Goal: Check status: Check status

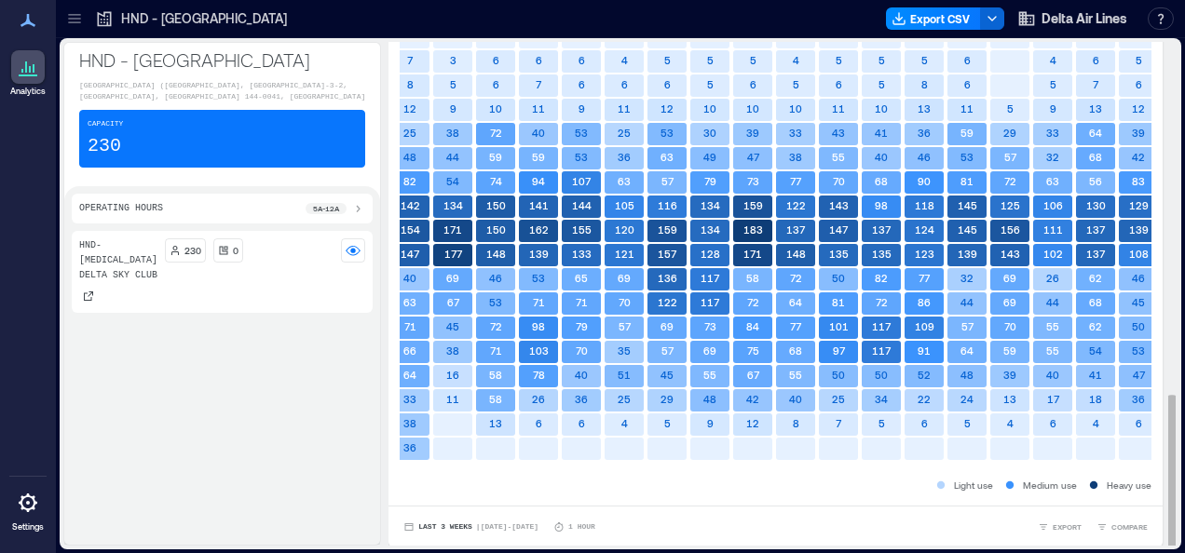
scroll to position [2, 0]
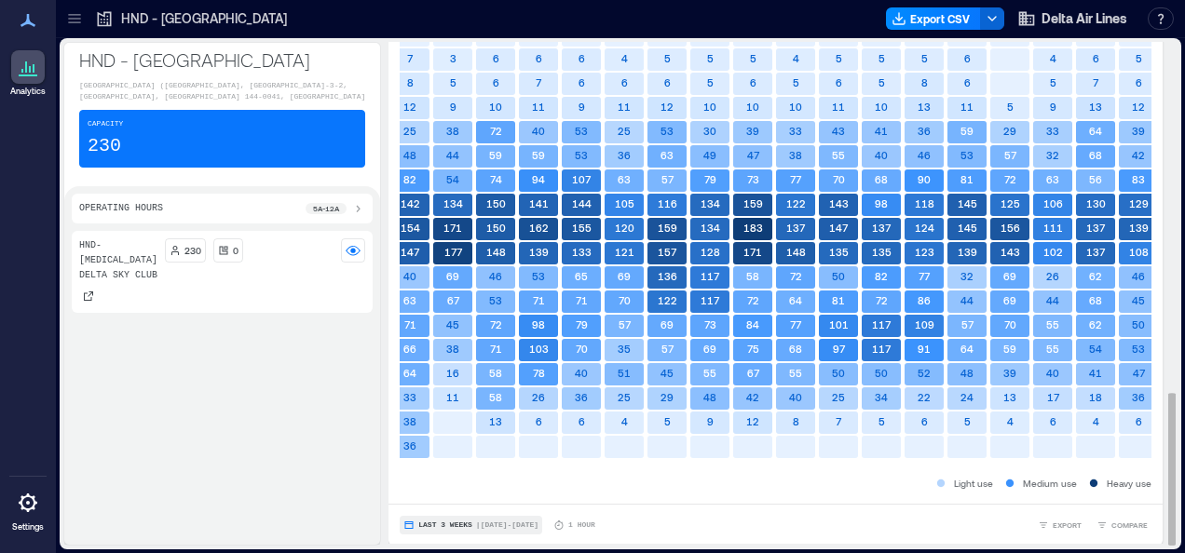
click at [458, 517] on button "Last 3 Weeks | [DATE] - [DATE]" at bounding box center [471, 525] width 143 height 19
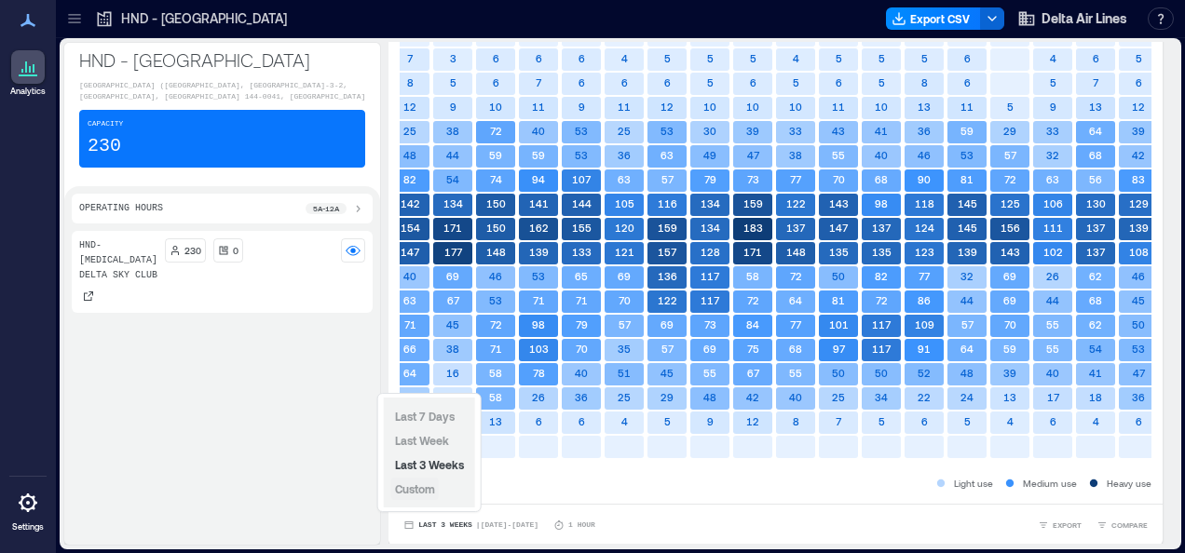
click at [435, 494] on button "Custom" at bounding box center [415, 489] width 48 height 22
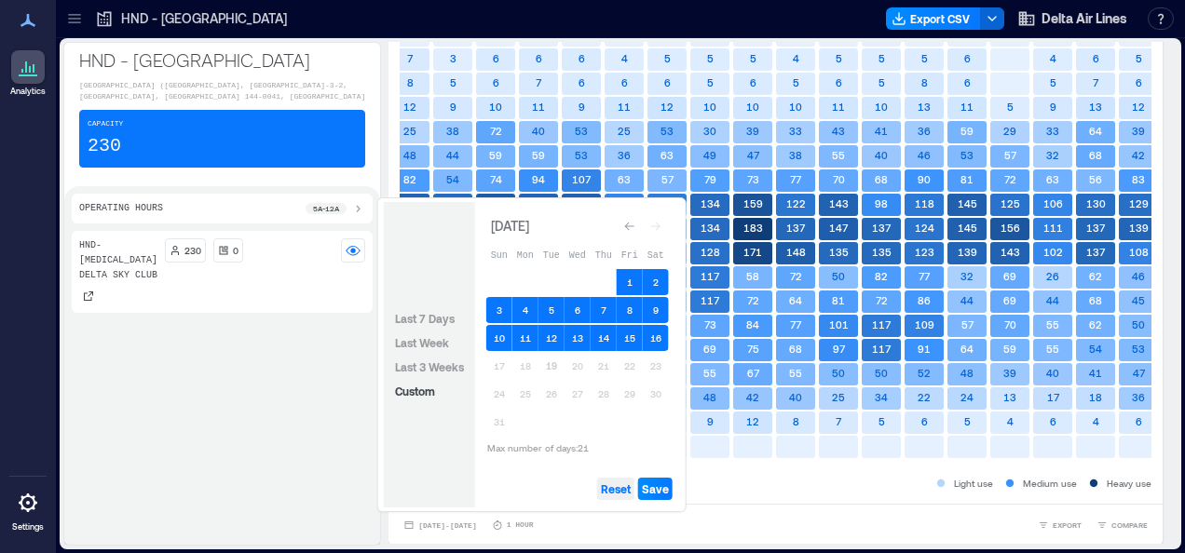
click at [617, 488] on span "Reset" at bounding box center [616, 489] width 30 height 15
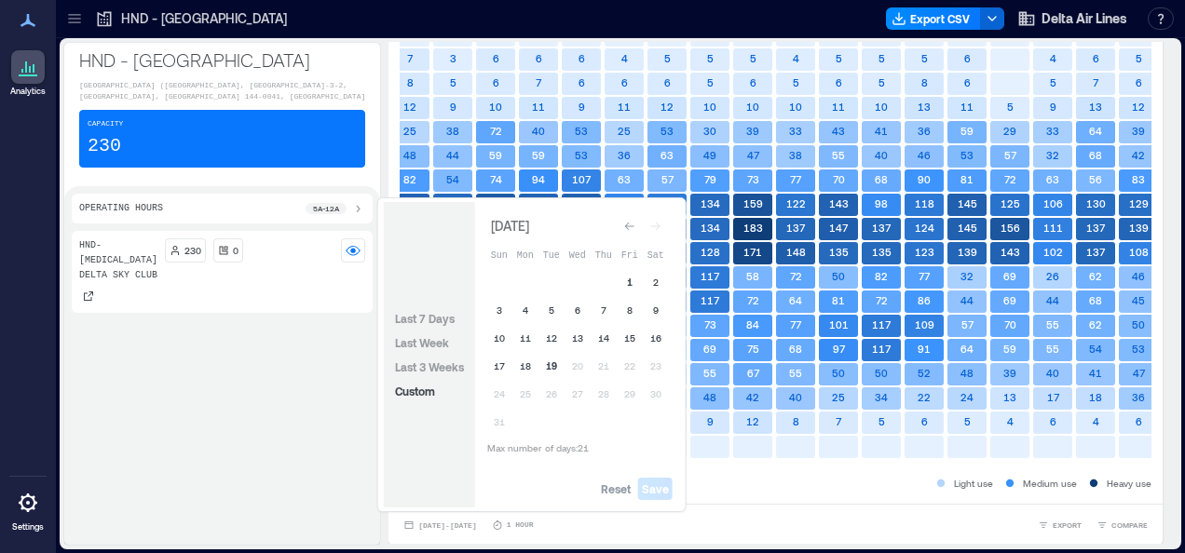
click at [631, 285] on button "1" at bounding box center [630, 282] width 26 height 26
click at [526, 367] on button "18" at bounding box center [525, 366] width 26 height 26
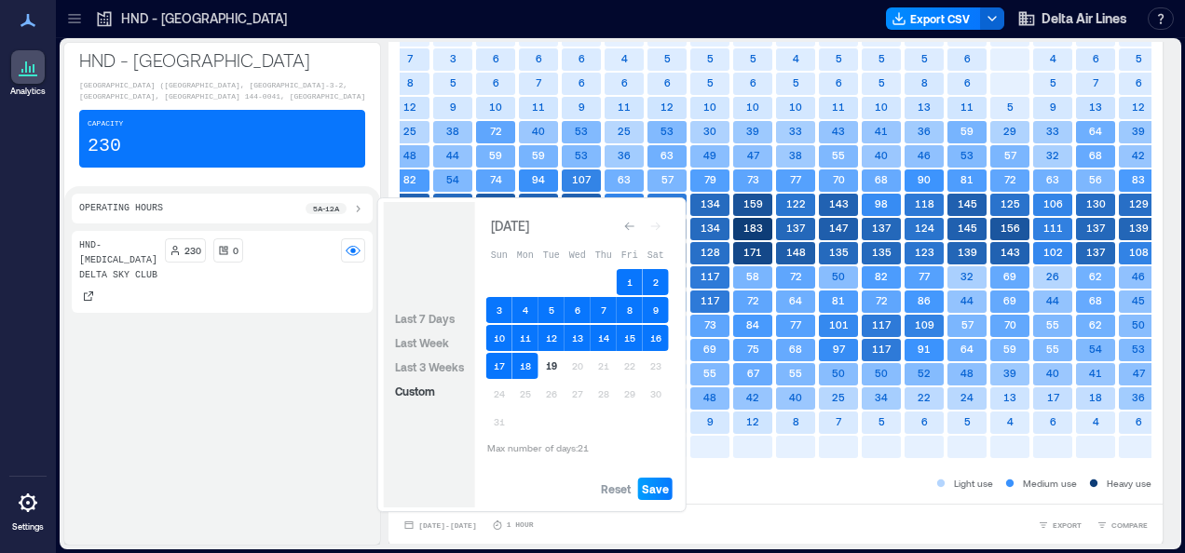
click at [656, 492] on span "Save" at bounding box center [655, 489] width 27 height 15
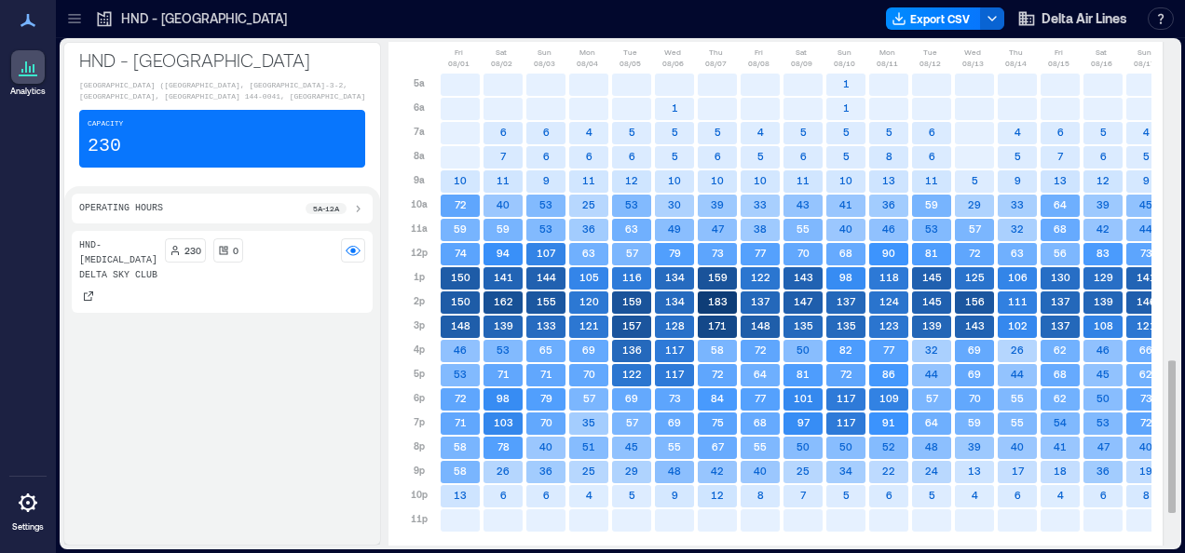
scroll to position [1047, 0]
